Goal: Task Accomplishment & Management: Manage account settings

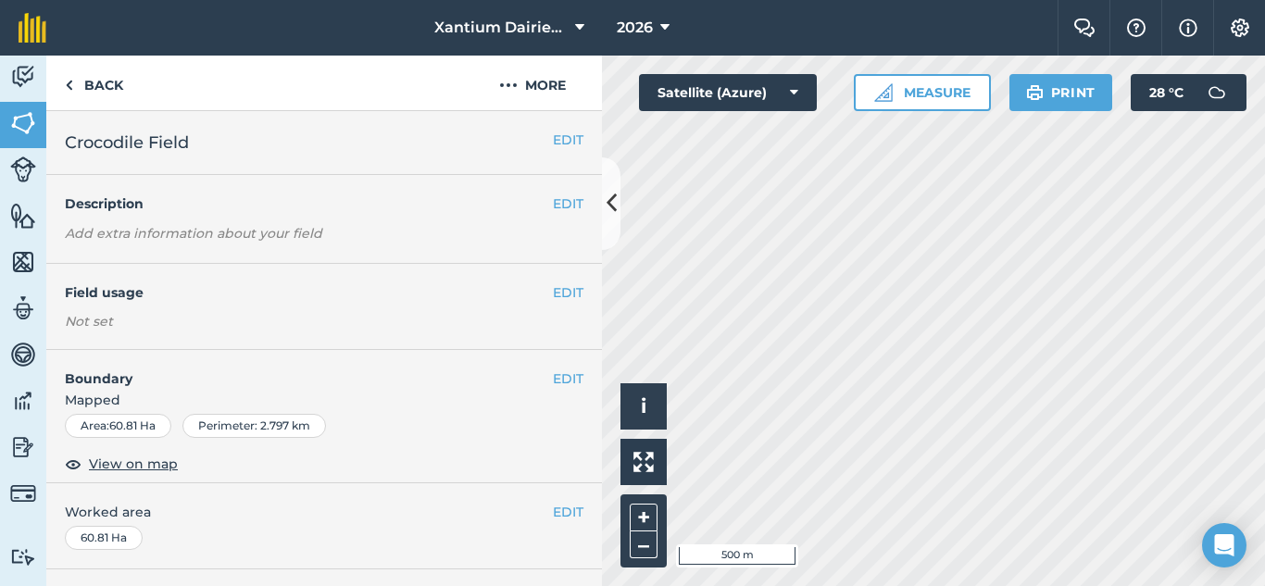
scroll to position [185, 0]
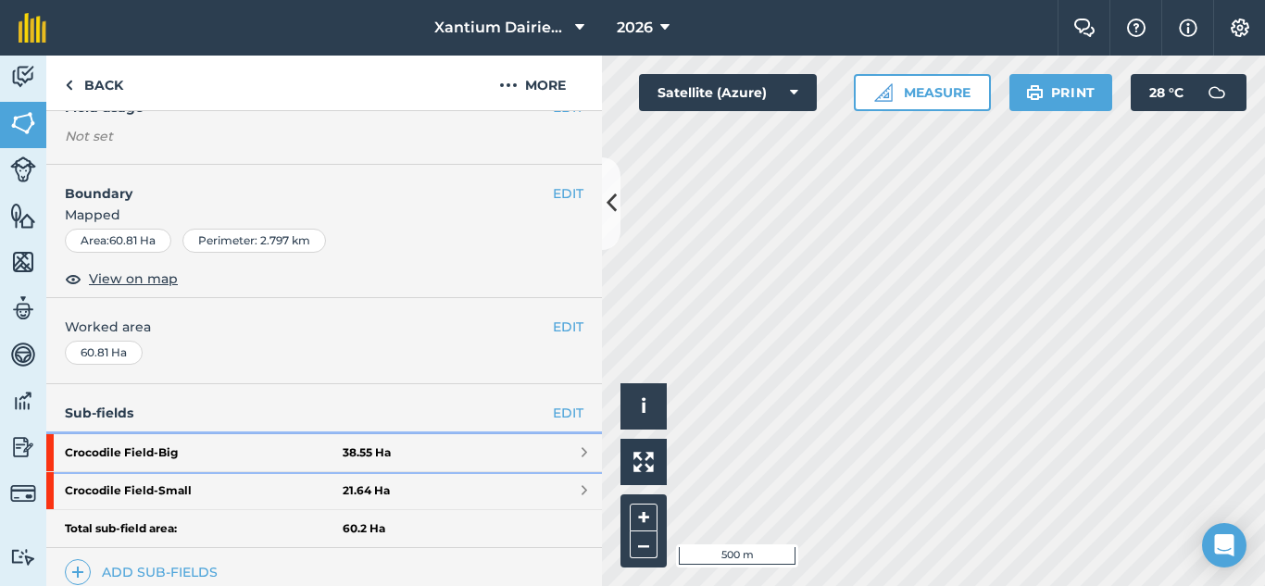
click at [239, 440] on strong "Crocodile Field - Big" at bounding box center [204, 452] width 278 height 37
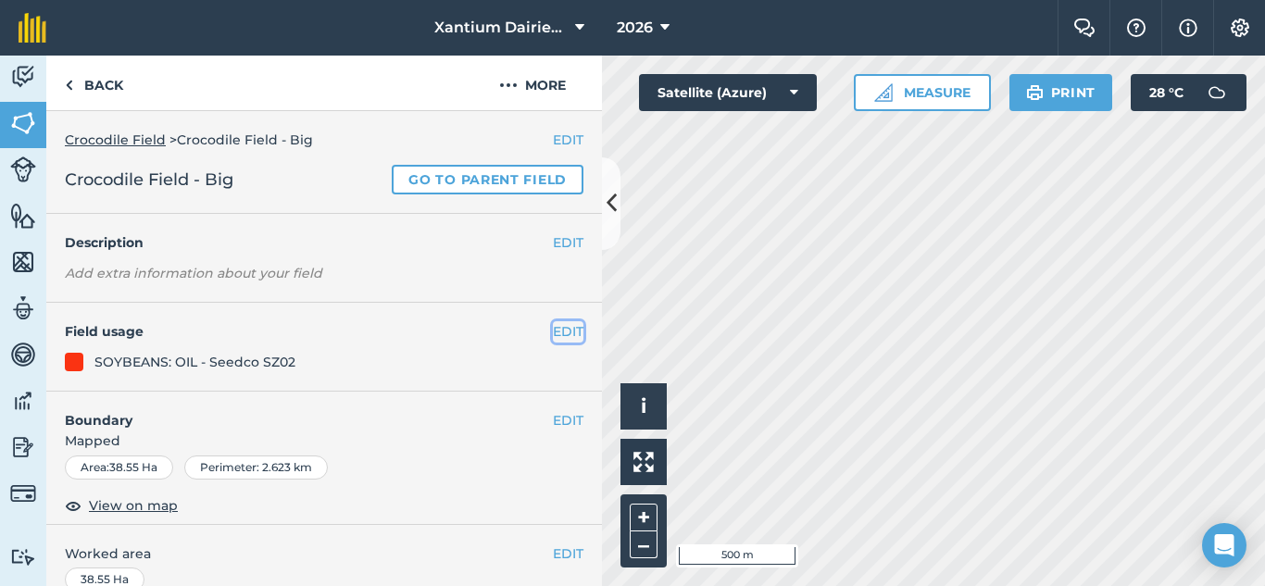
click at [554, 328] on button "EDIT" at bounding box center [568, 331] width 31 height 20
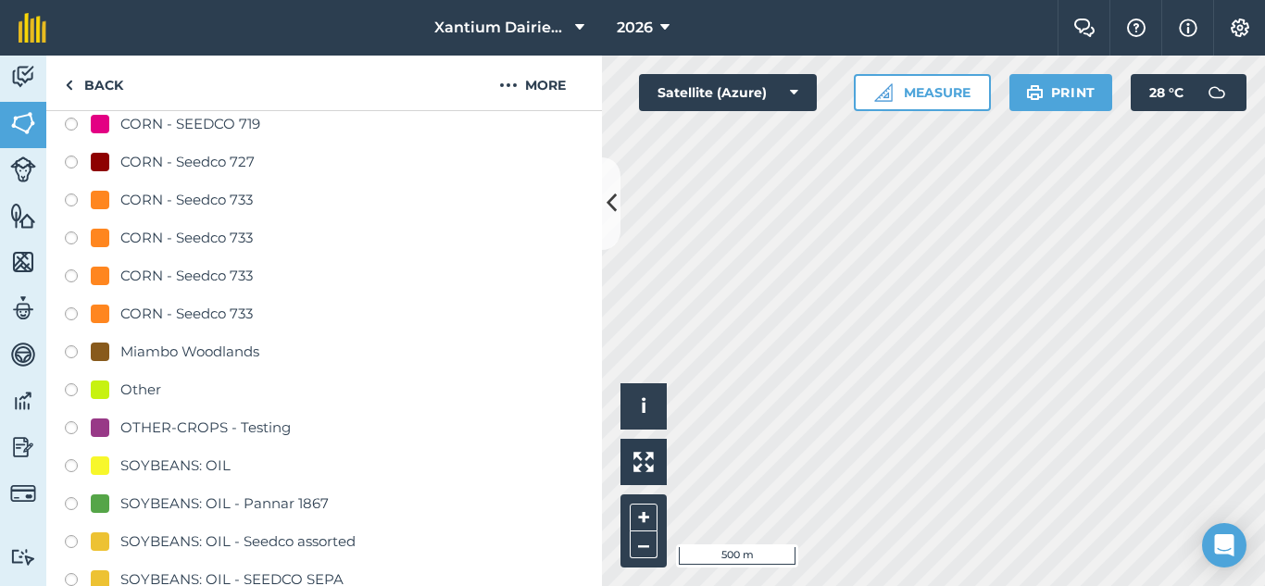
scroll to position [926, 0]
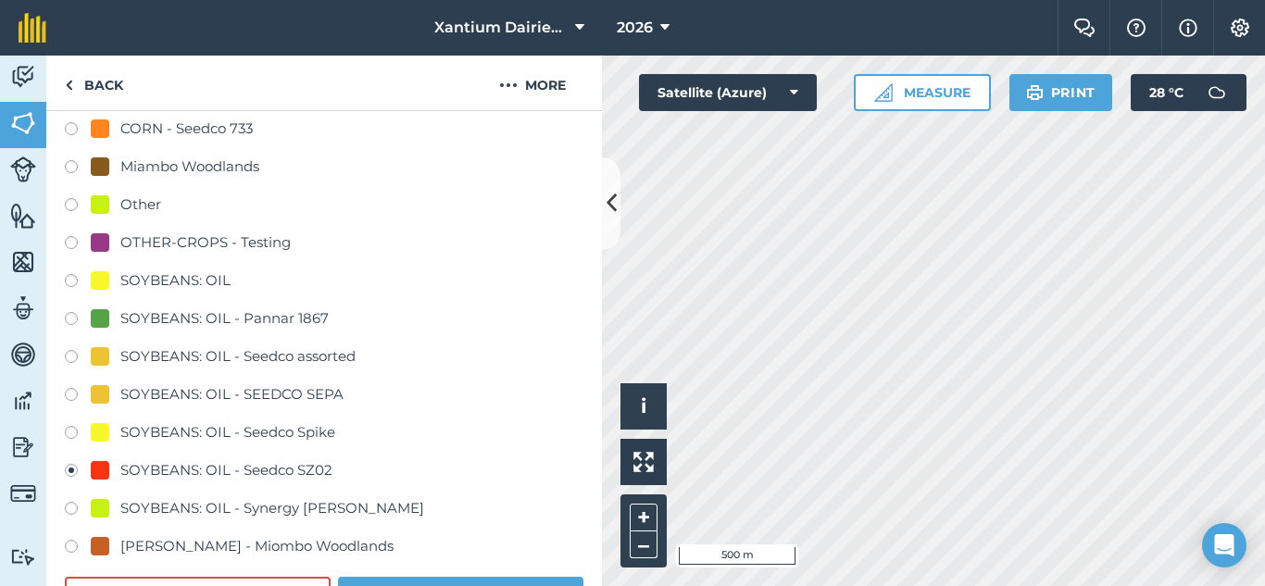
click at [73, 430] on label at bounding box center [78, 435] width 26 height 19
radio input "true"
radio input "false"
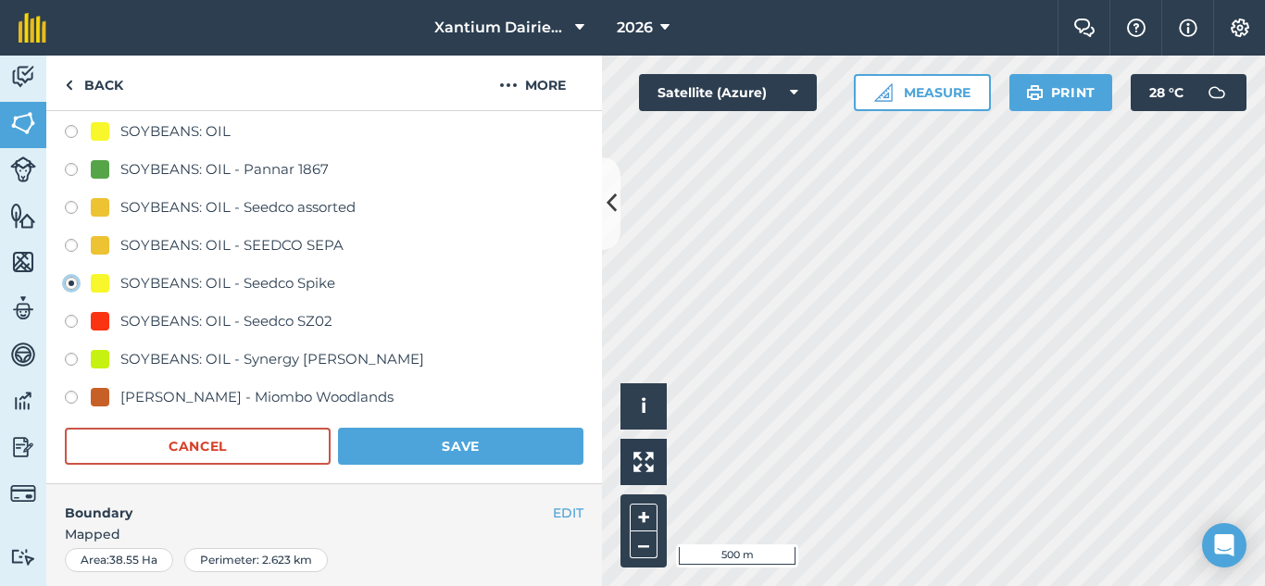
scroll to position [1111, 0]
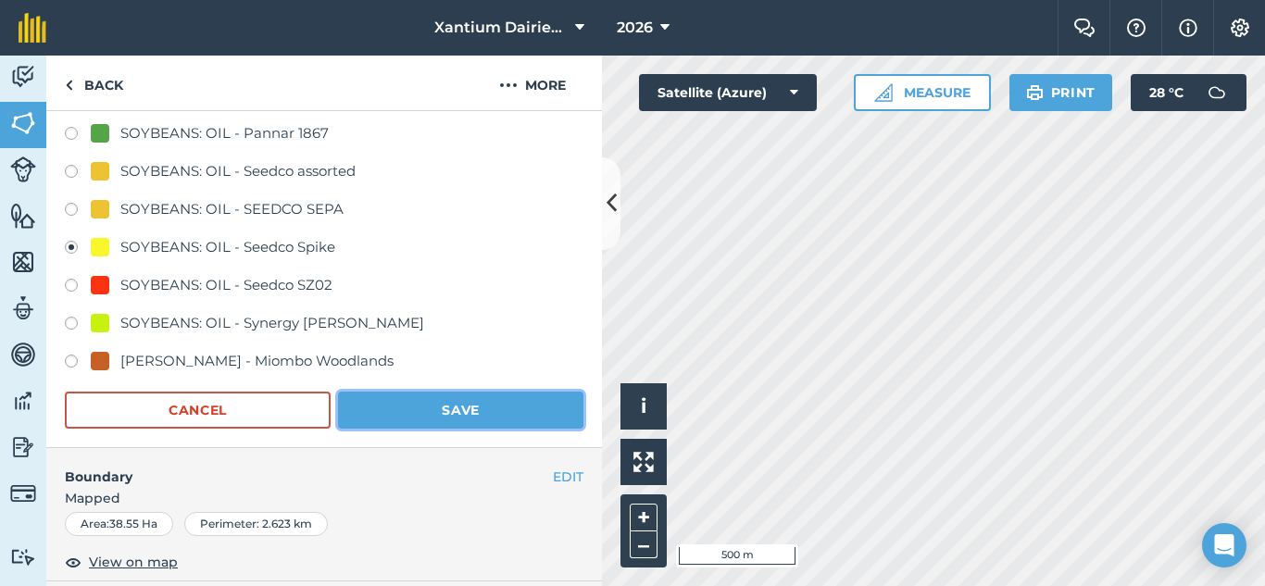
click at [482, 412] on button "Save" at bounding box center [460, 410] width 245 height 37
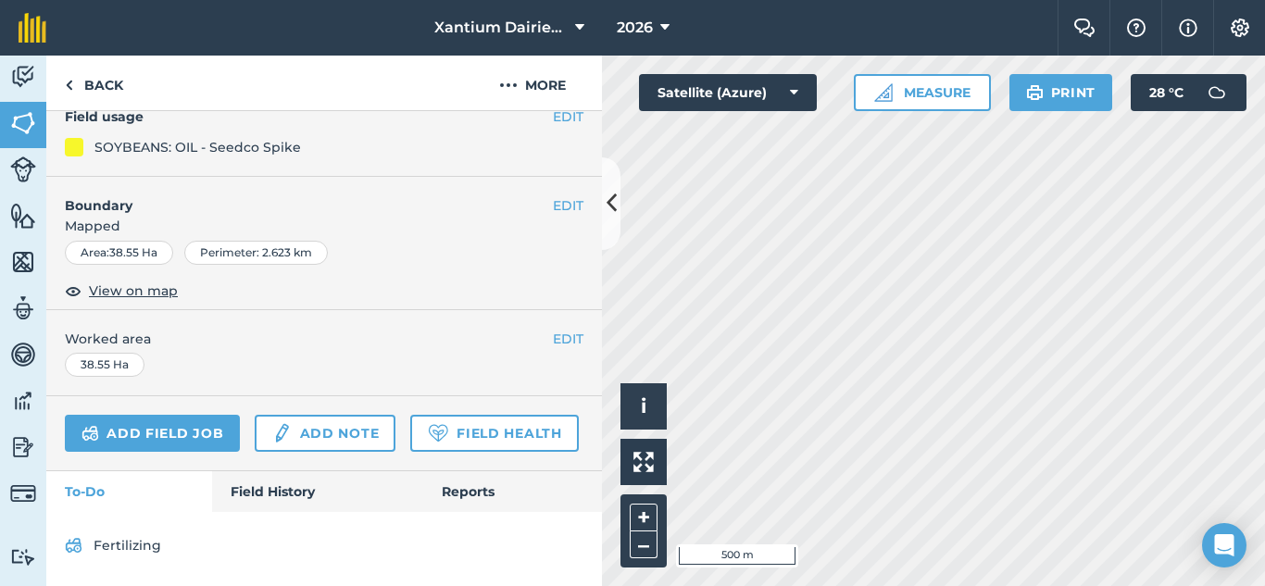
scroll to position [267, 0]
